Goal: Use online tool/utility

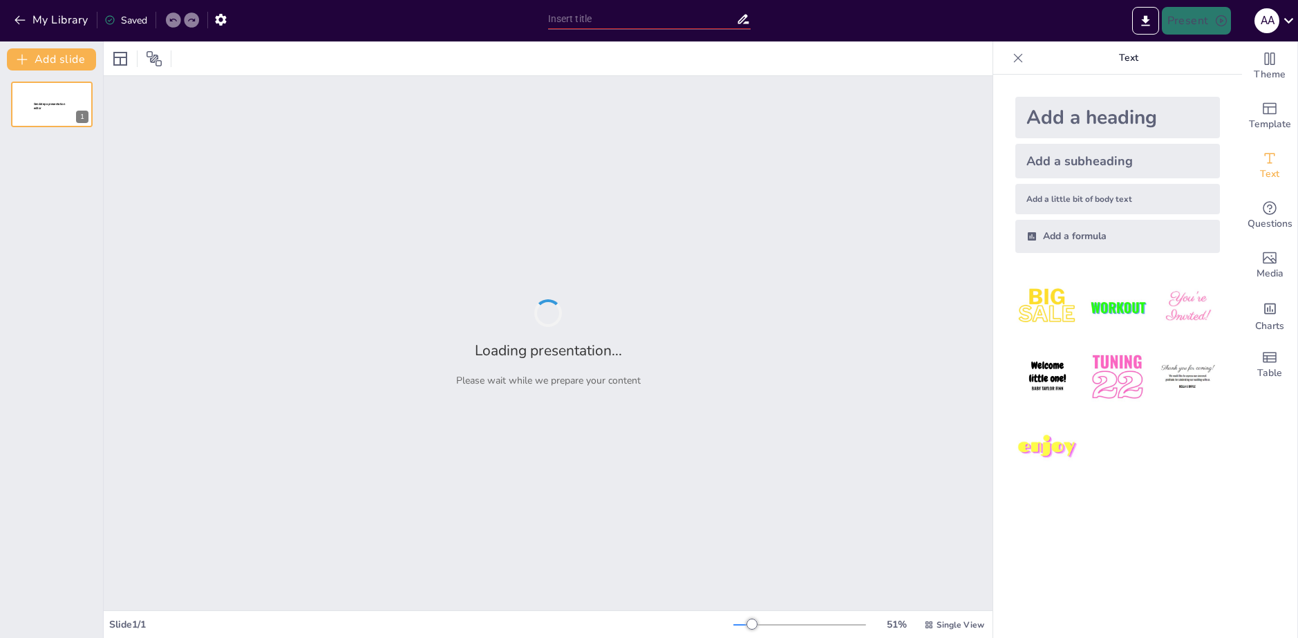
type input "Imported El_Aguaje_a_tu_Corazon.pptx"
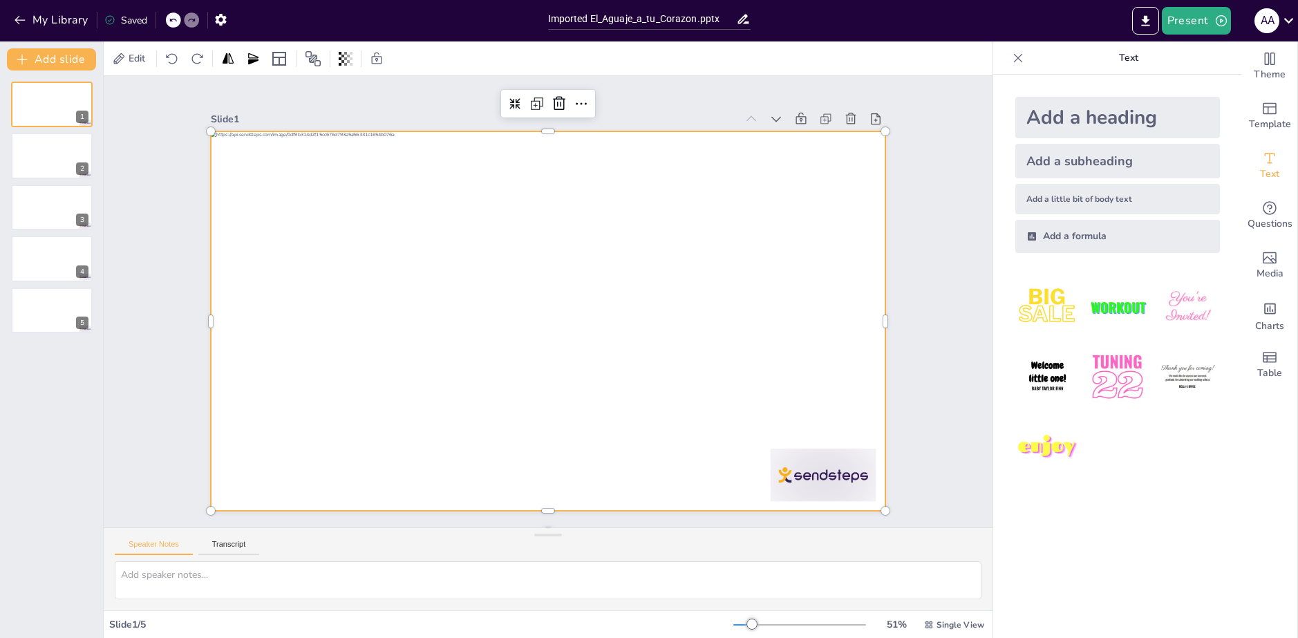
click at [551, 285] on div at bounding box center [540, 319] width 770 height 621
click at [546, 283] on div at bounding box center [530, 294] width 620 height 770
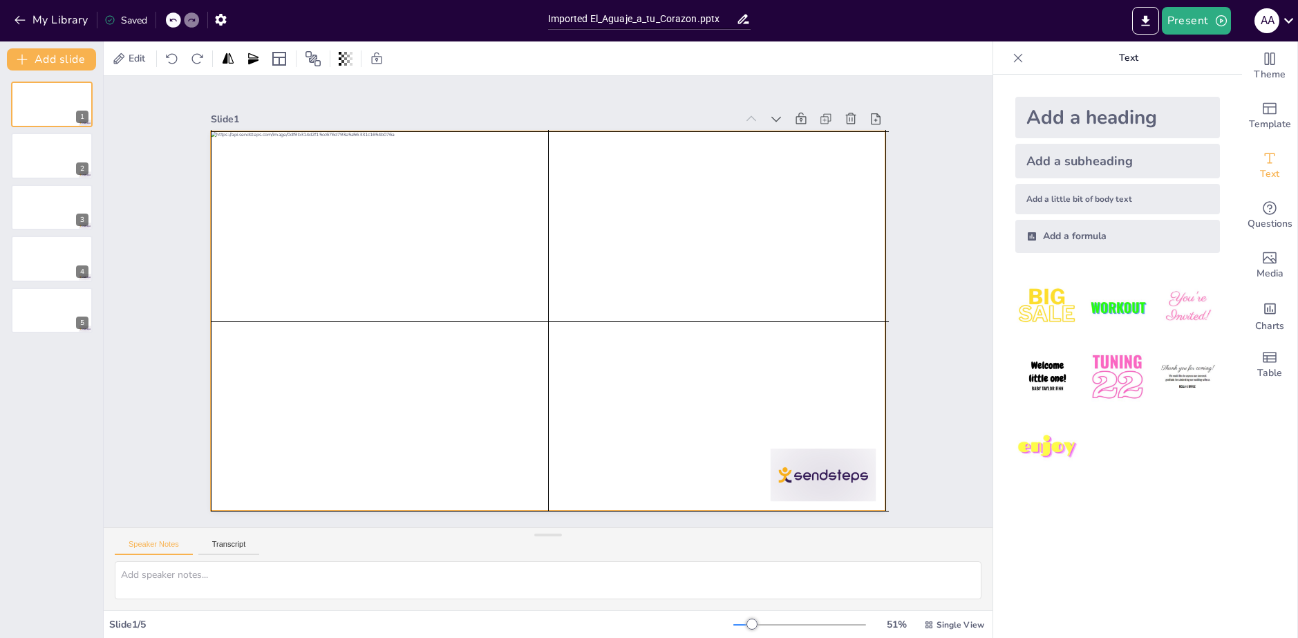
drag, startPoint x: 363, startPoint y: 336, endPoint x: 479, endPoint y: 331, distance: 115.5
click at [377, 334] on div at bounding box center [536, 316] width 768 height 703
drag, startPoint x: 483, startPoint y: 331, endPoint x: 468, endPoint y: 353, distance: 26.4
click at [468, 353] on div at bounding box center [548, 320] width 674 height 379
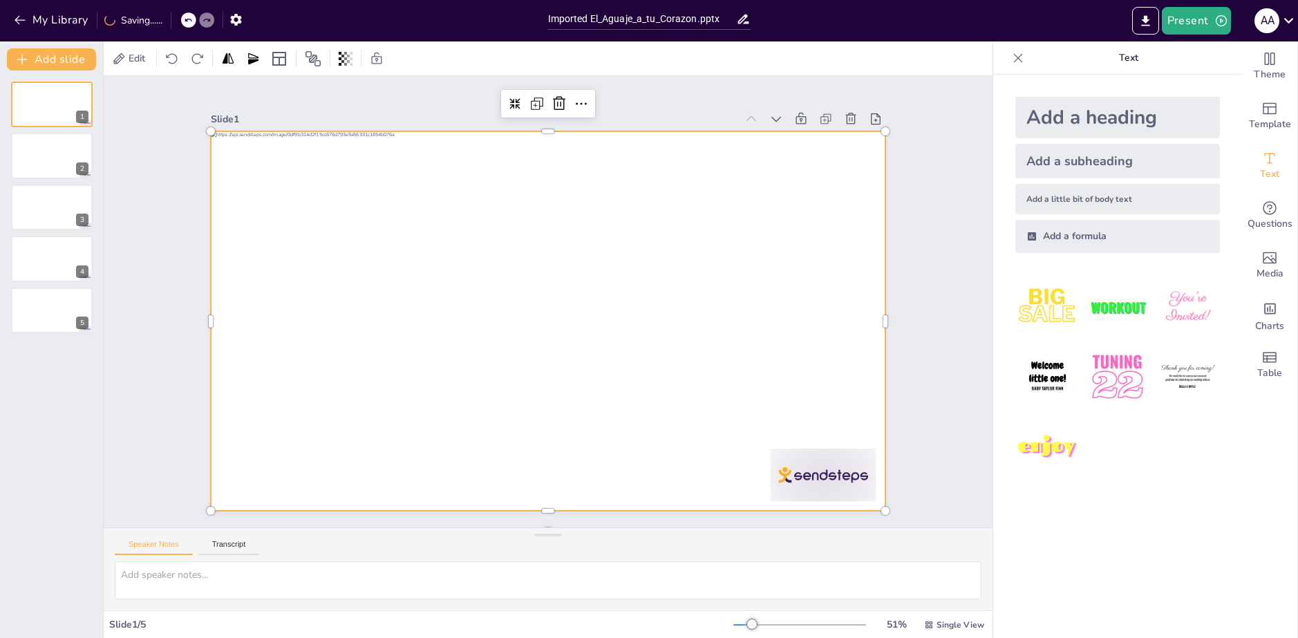
scroll to position [22, 0]
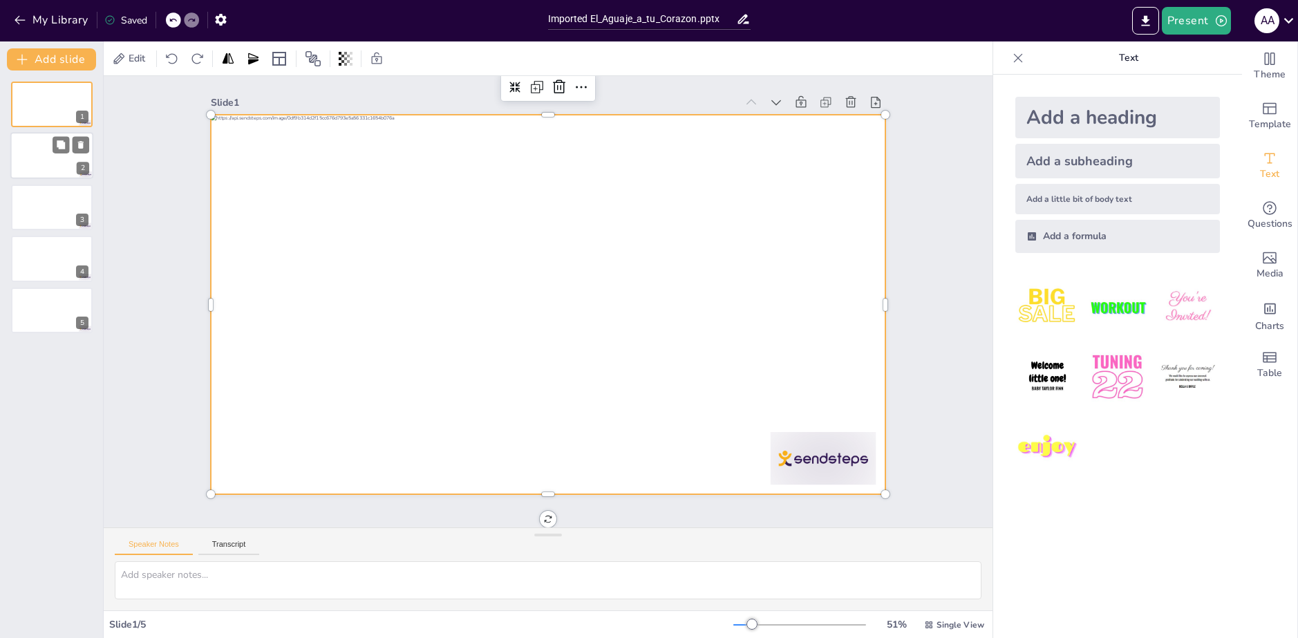
click at [48, 159] on div at bounding box center [51, 156] width 83 height 47
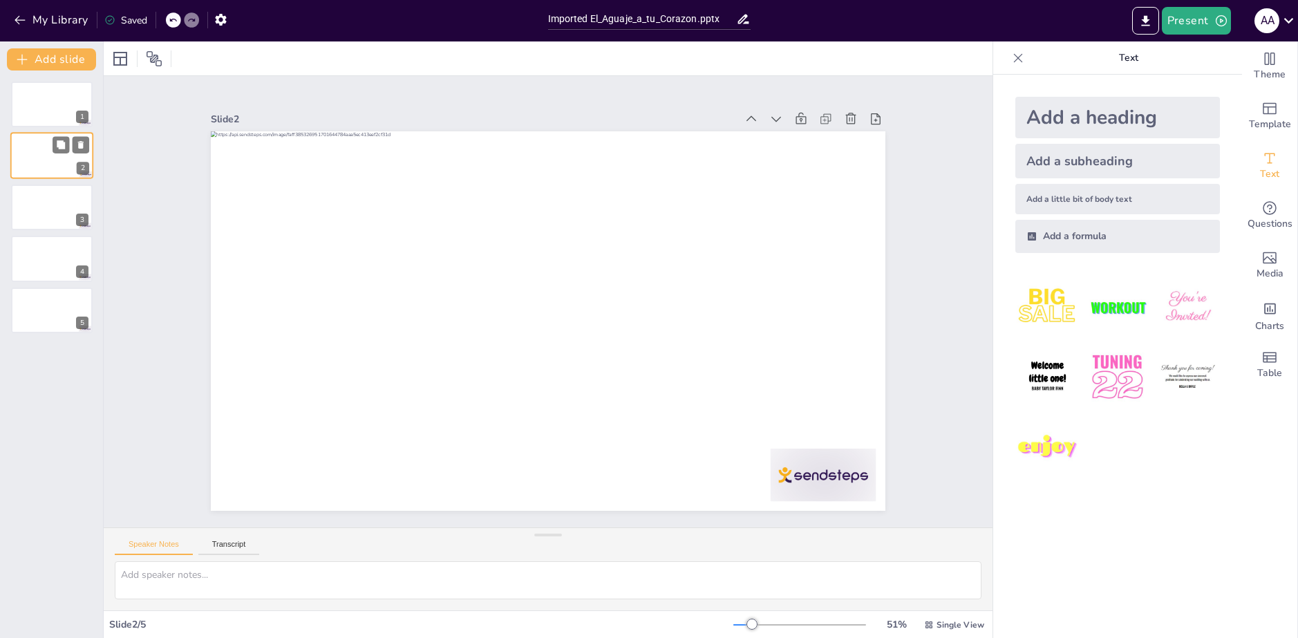
scroll to position [0, 0]
click at [55, 184] on div "3" at bounding box center [51, 207] width 83 height 47
click at [59, 237] on div "4" at bounding box center [51, 258] width 83 height 47
click at [50, 300] on div at bounding box center [51, 310] width 83 height 47
click at [1103, 111] on div "Add a heading" at bounding box center [1117, 117] width 205 height 41
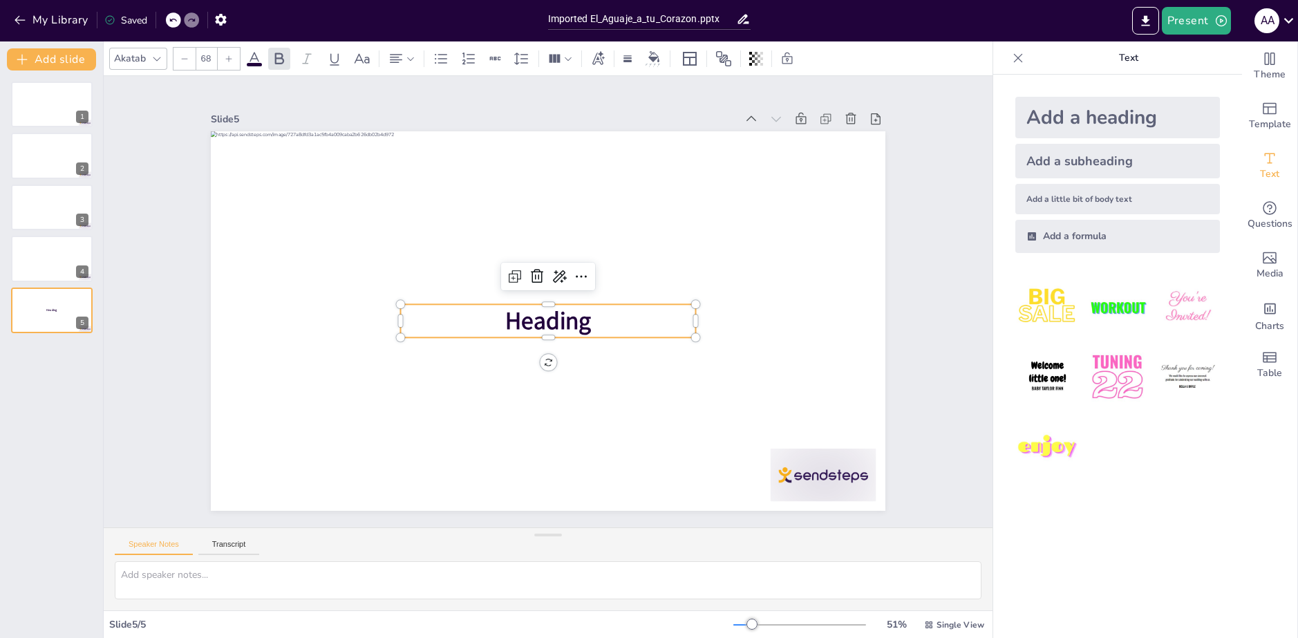
click at [650, 298] on p "Heading" at bounding box center [547, 281] width 295 height 33
